Goal: Task Accomplishment & Management: Manage account settings

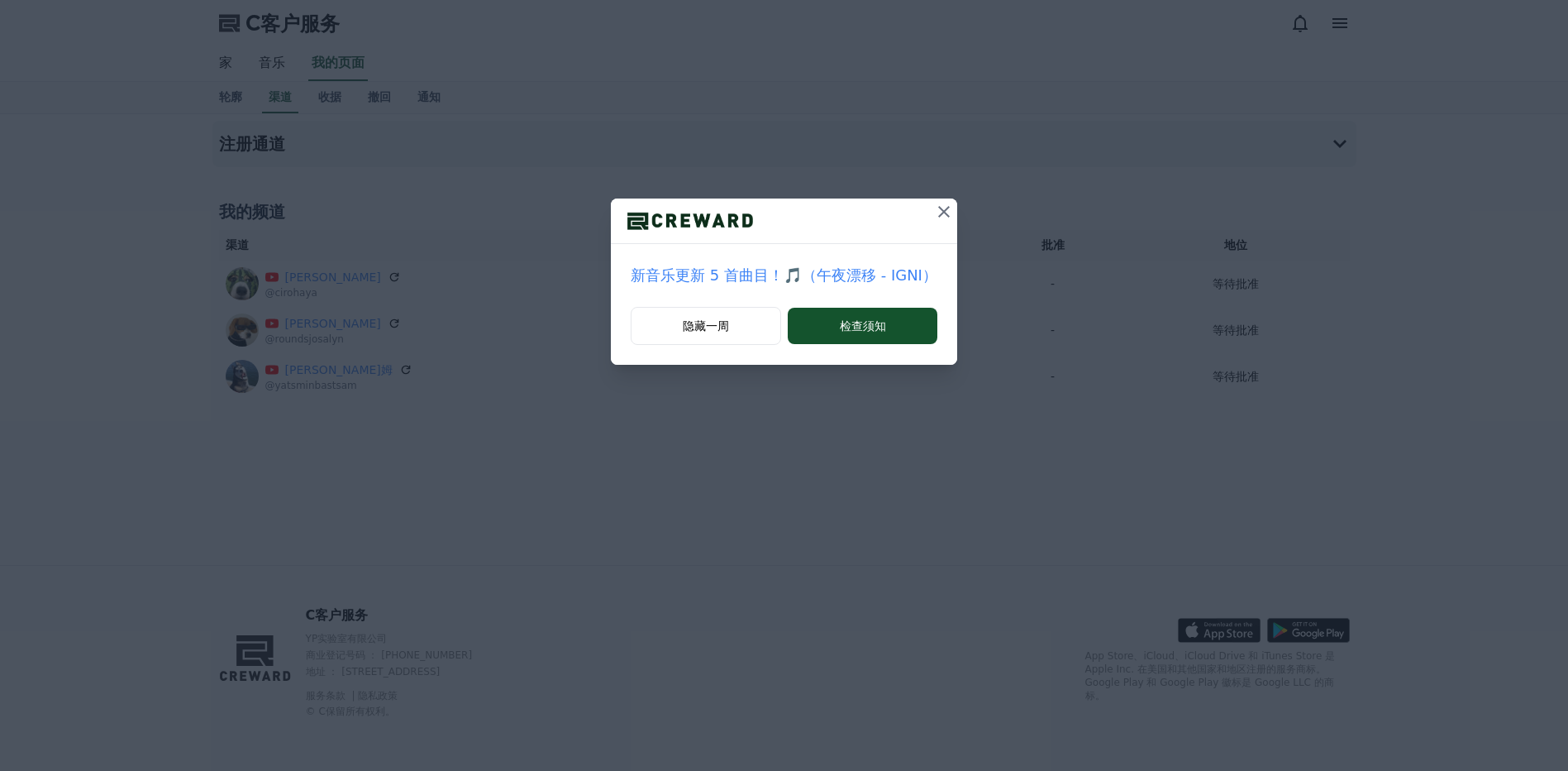
click at [900, 347] on div "隐藏一周 检查须知" at bounding box center [784, 335] width 346 height 57
click at [873, 321] on font "检查须知" at bounding box center [863, 325] width 47 height 17
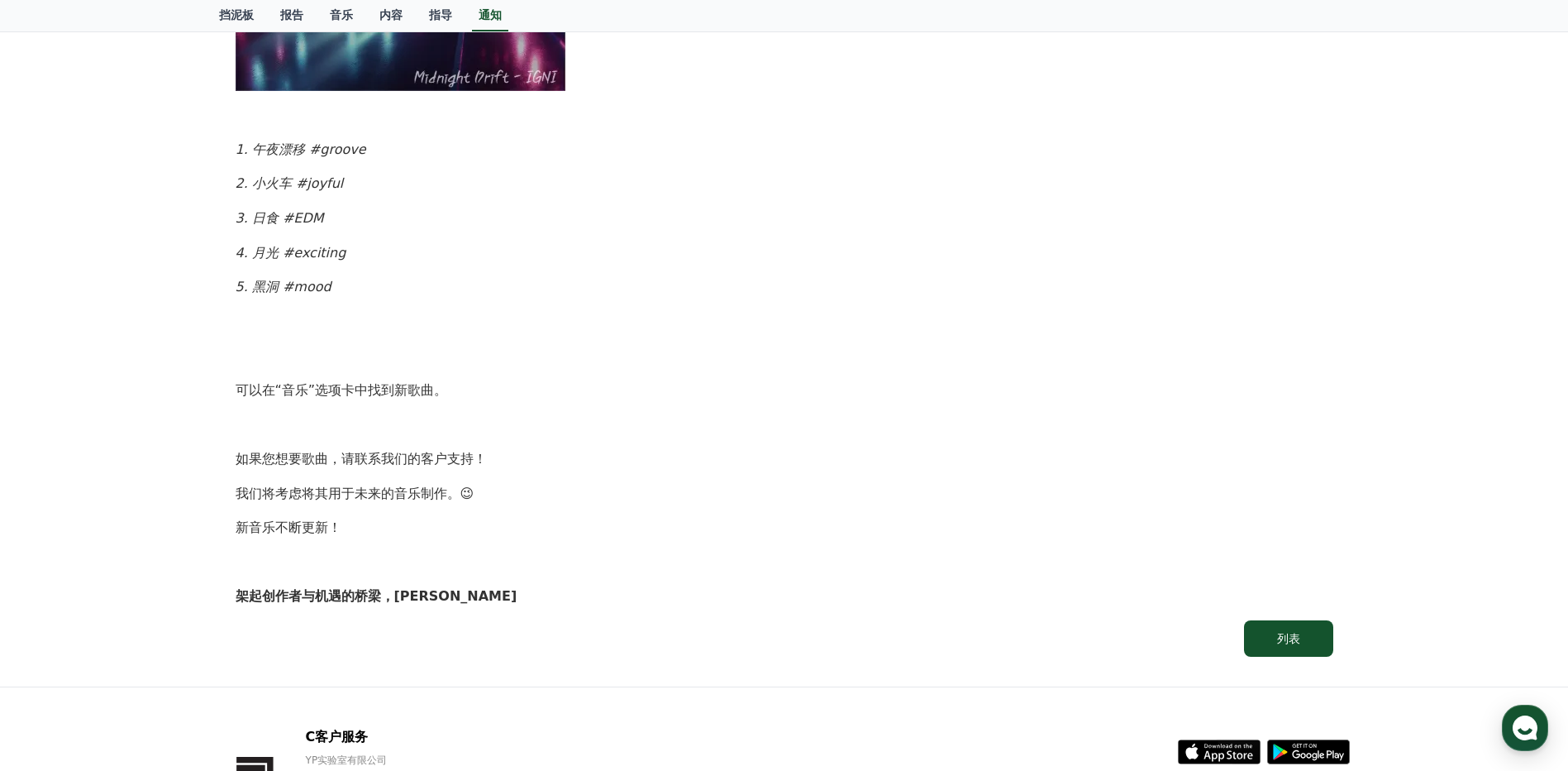
scroll to position [922, 0]
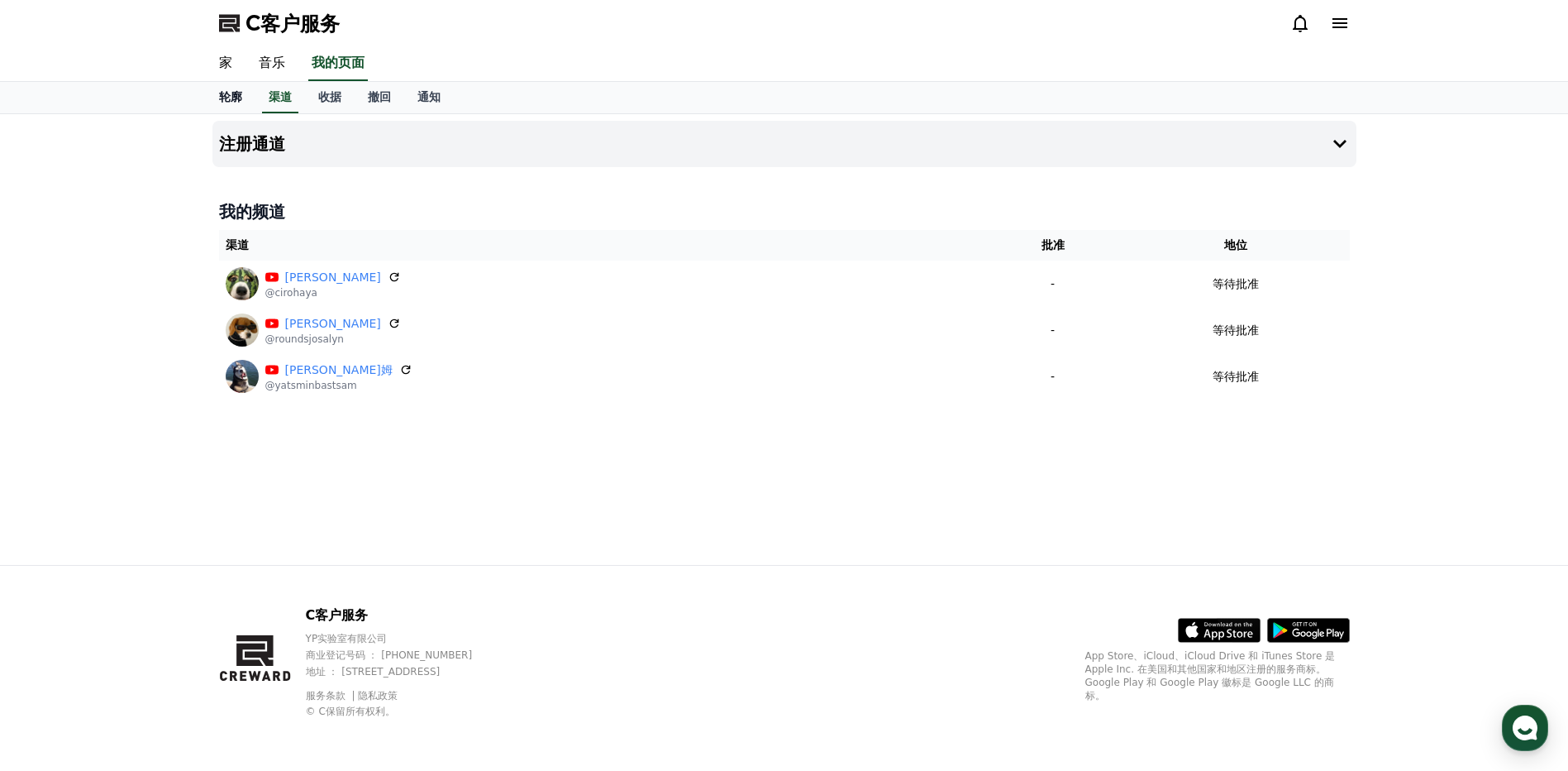
drag, startPoint x: 225, startPoint y: 99, endPoint x: 236, endPoint y: 96, distance: 11.4
click at [225, 99] on font "轮廓" at bounding box center [231, 97] width 23 height 14
select select "**********"
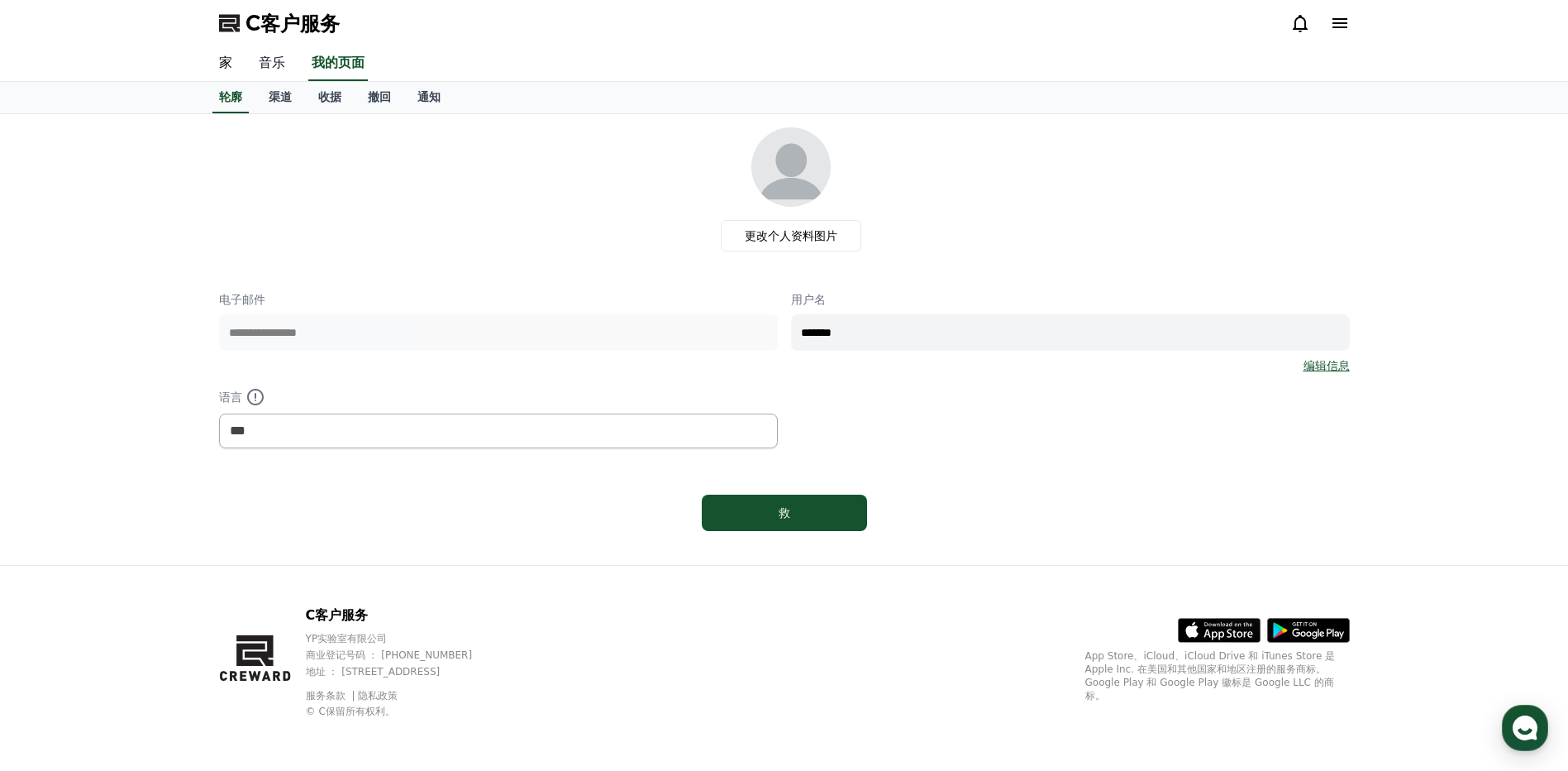
click at [267, 63] on link "音乐" at bounding box center [272, 64] width 53 height 35
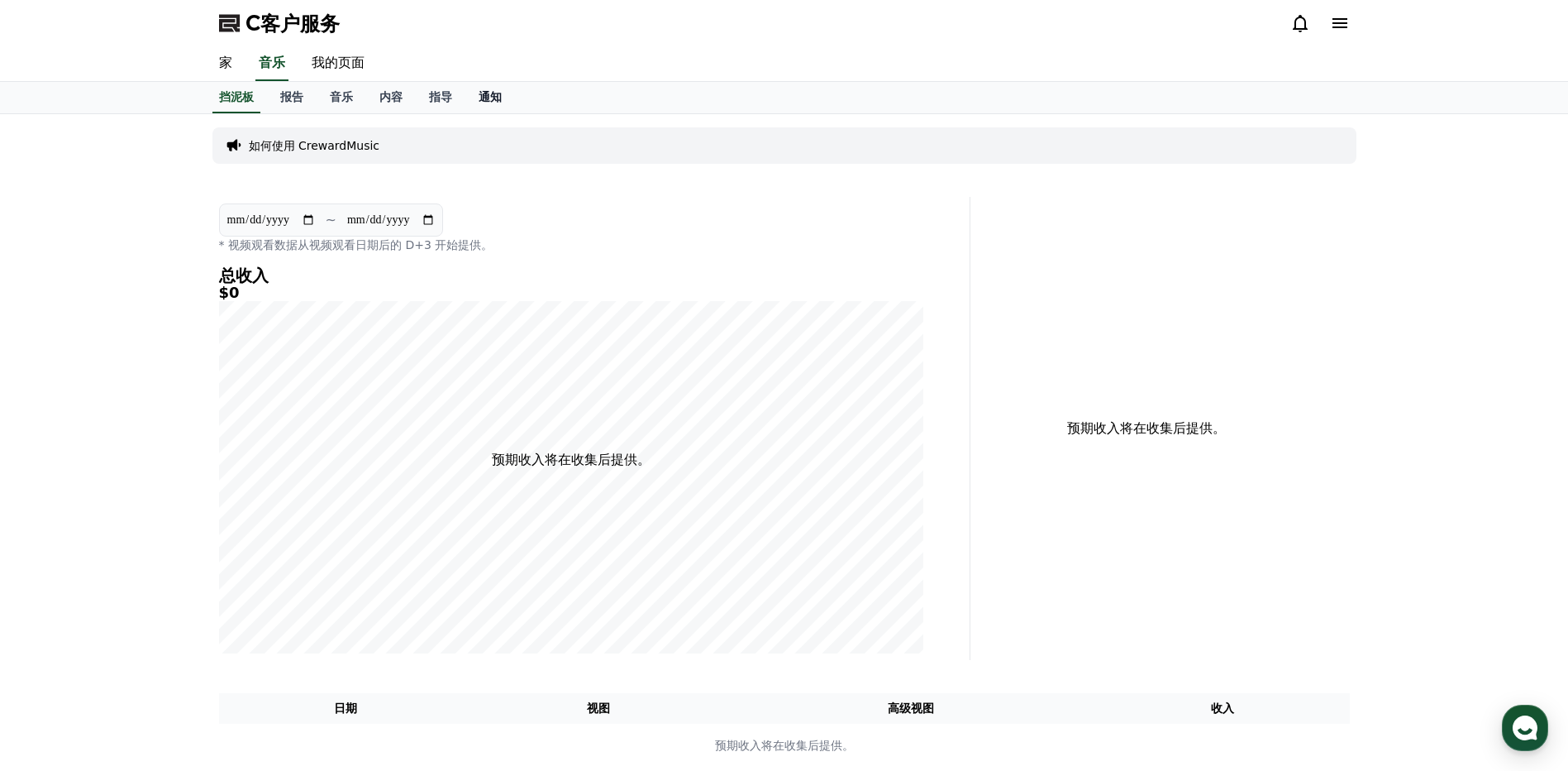
click at [489, 92] on font "通知" at bounding box center [491, 97] width 23 height 14
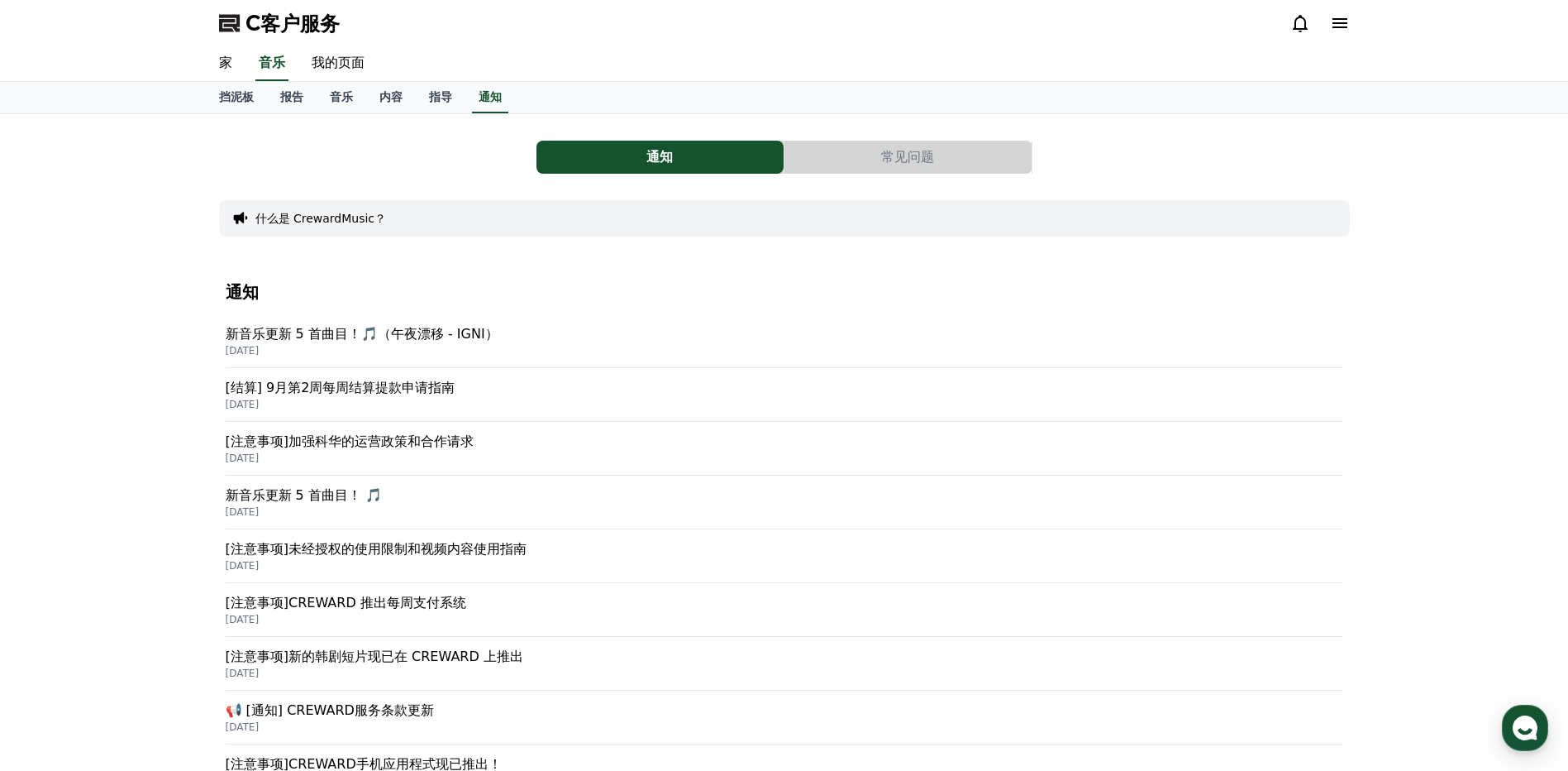
click at [437, 390] on p "[结算] 9月第2周每周结算提款申请指南" at bounding box center [784, 387] width 1117 height 19
click at [416, 337] on p "新音乐更新 5 首曲目！🎵（午夜漂移 - IGNI）" at bounding box center [784, 334] width 1117 height 19
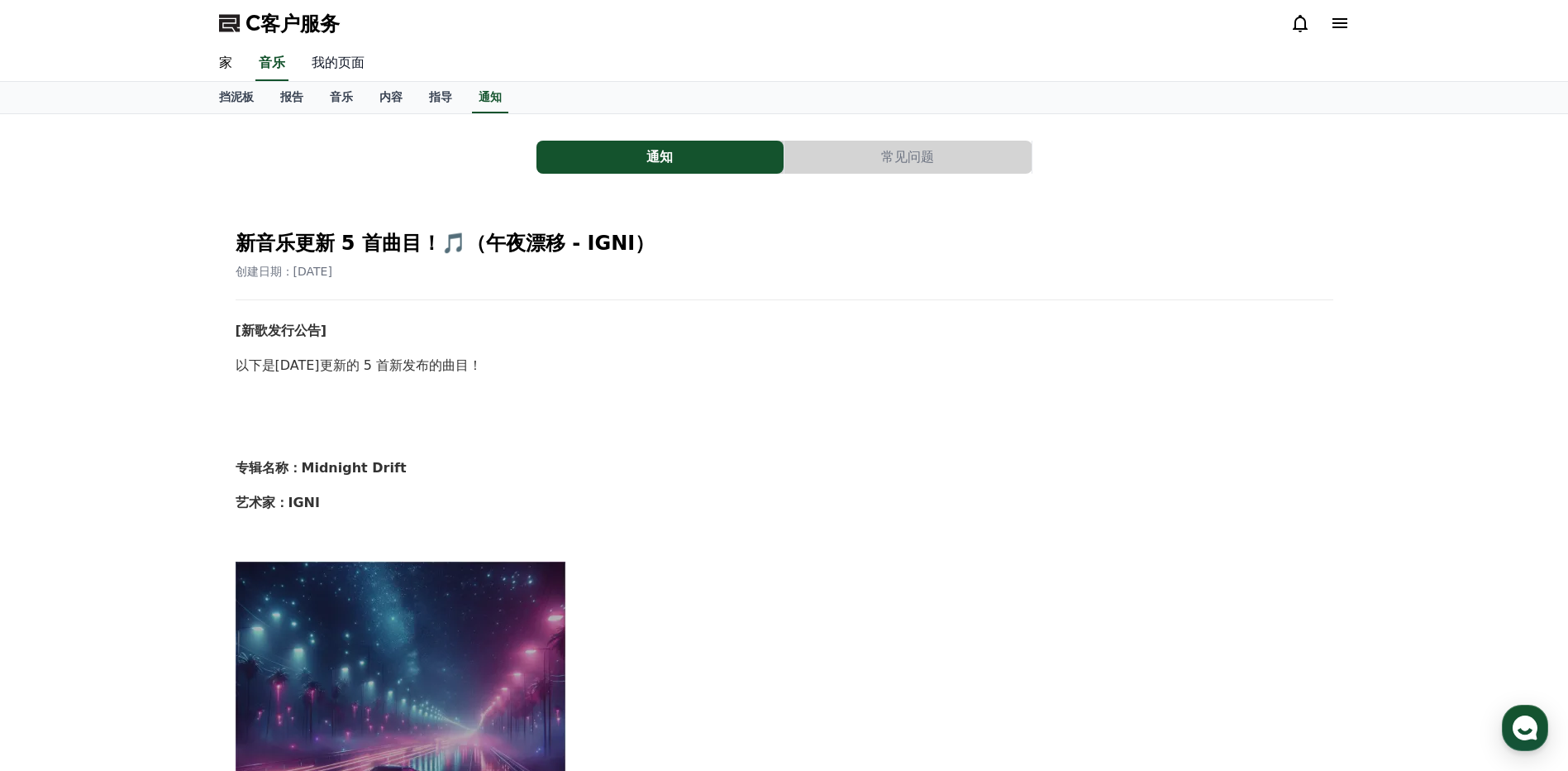
click at [347, 63] on link "我的页面" at bounding box center [339, 64] width 80 height 35
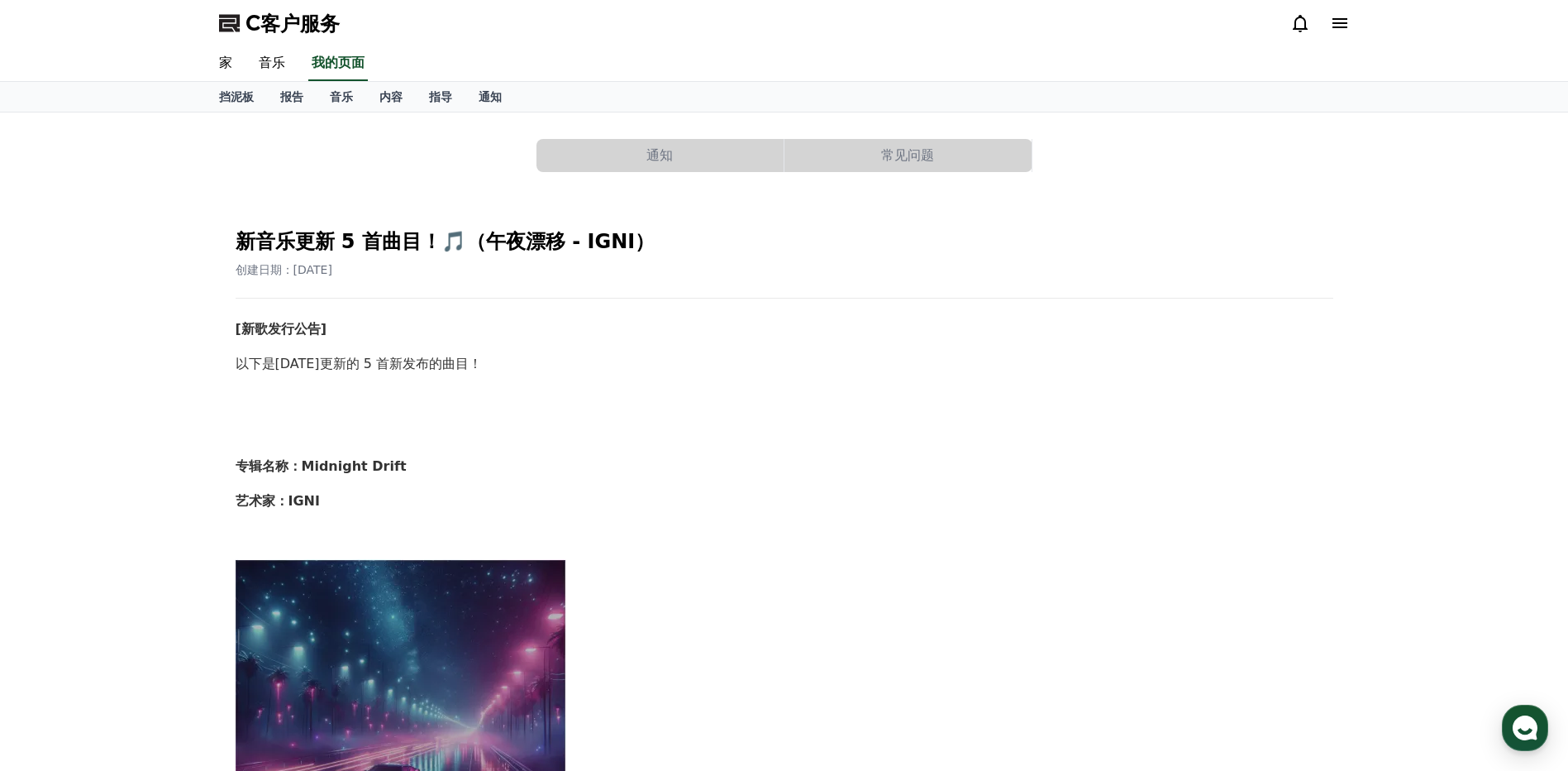
select select "**********"
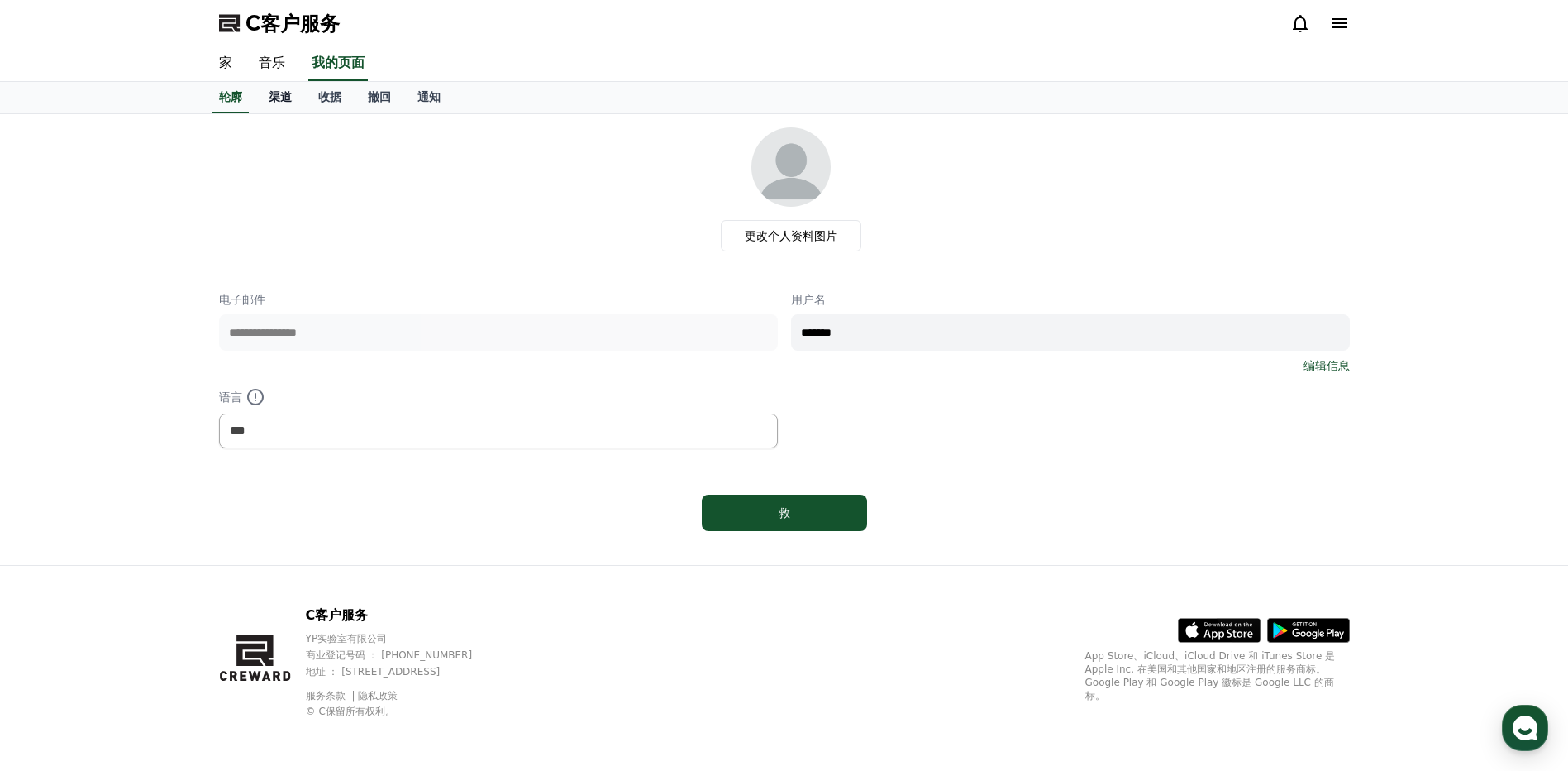
click at [277, 98] on font "渠道" at bounding box center [280, 97] width 23 height 14
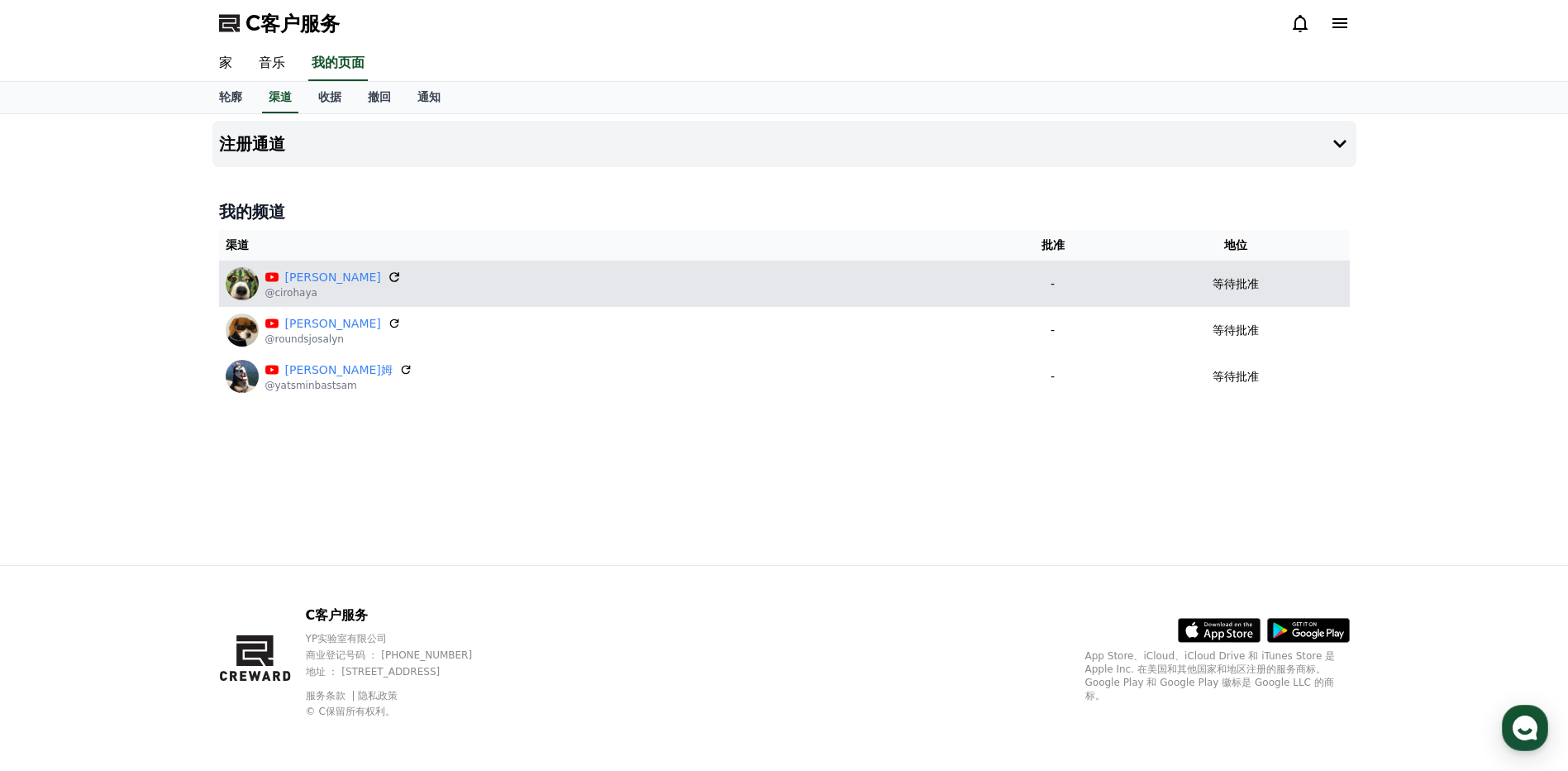
click at [387, 277] on icon at bounding box center [394, 276] width 15 height 15
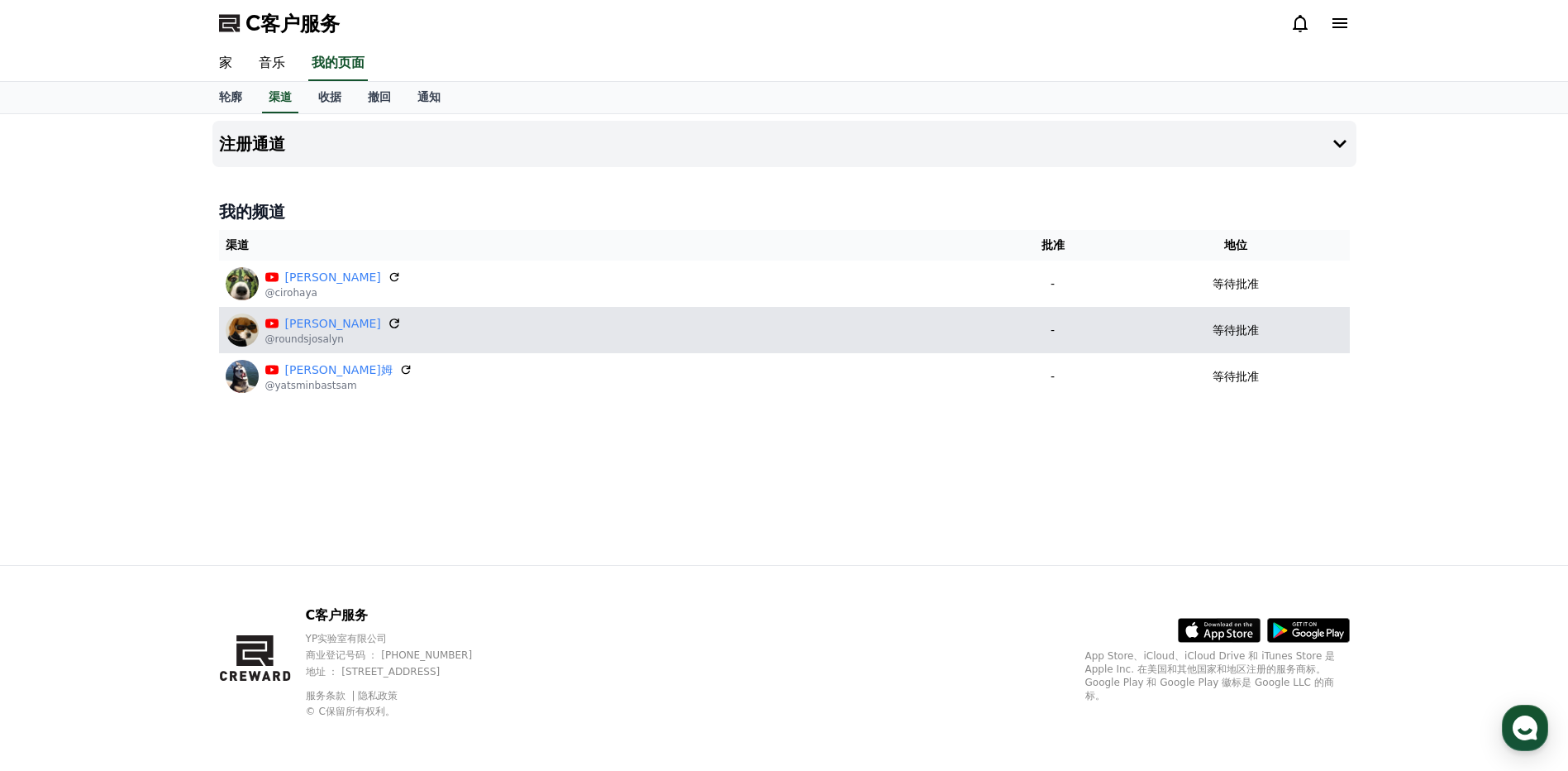
click at [387, 321] on icon at bounding box center [394, 322] width 15 height 15
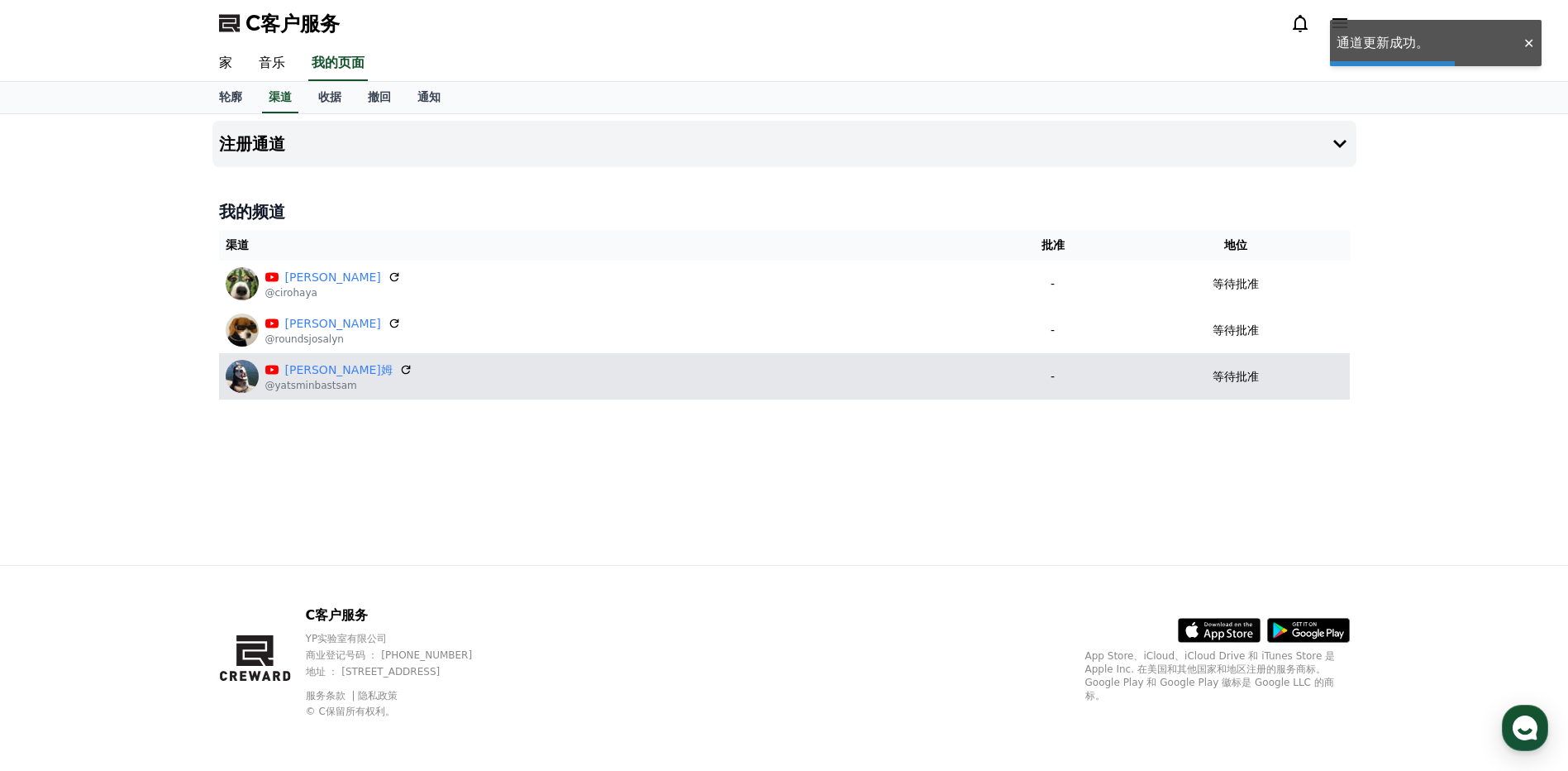
click at [387, 361] on div "[PERSON_NAME]姆" at bounding box center [339, 370] width 147 height 18
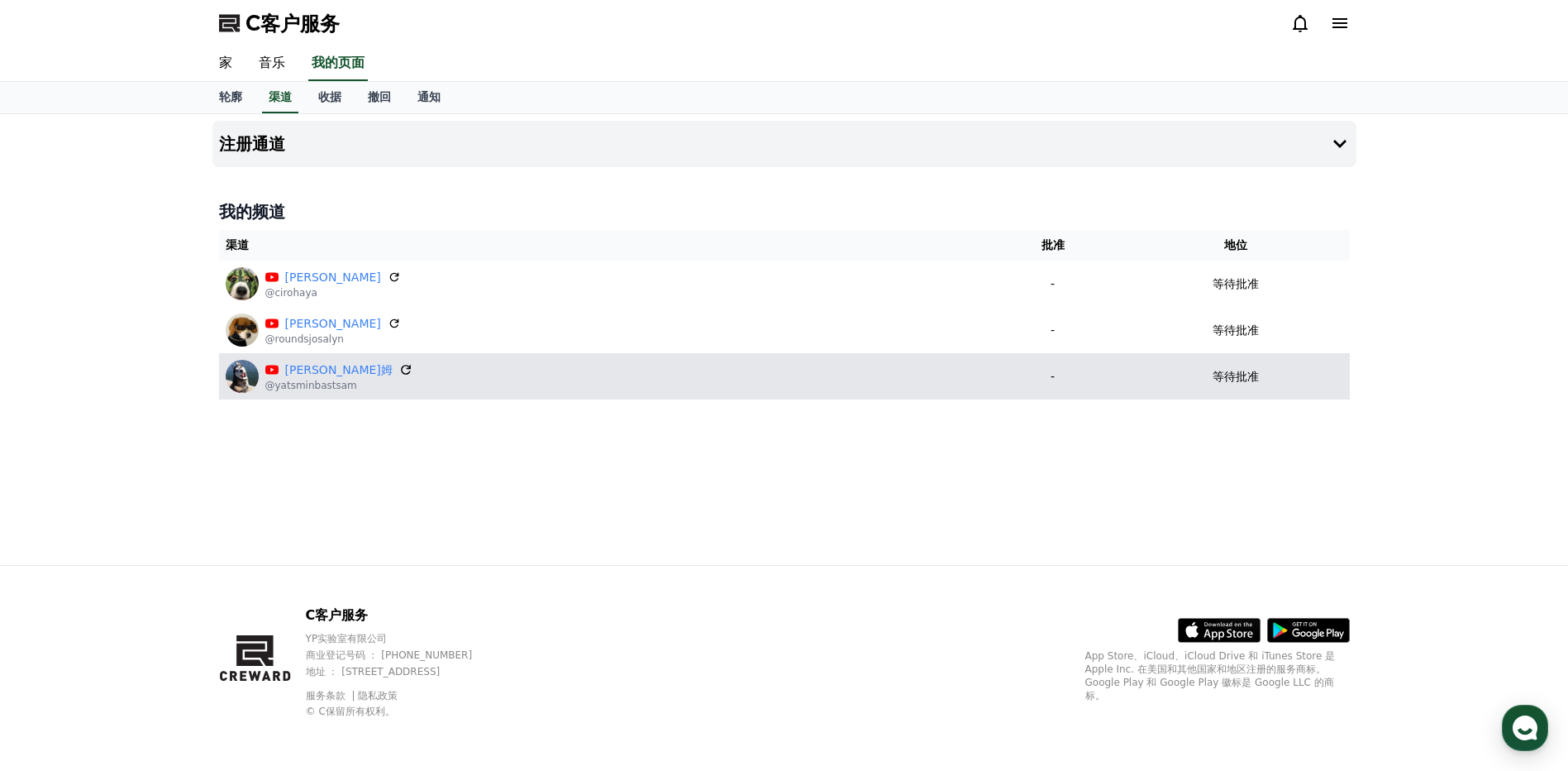
click at [398, 366] on icon at bounding box center [405, 369] width 15 height 15
